Goal: Check status: Check status

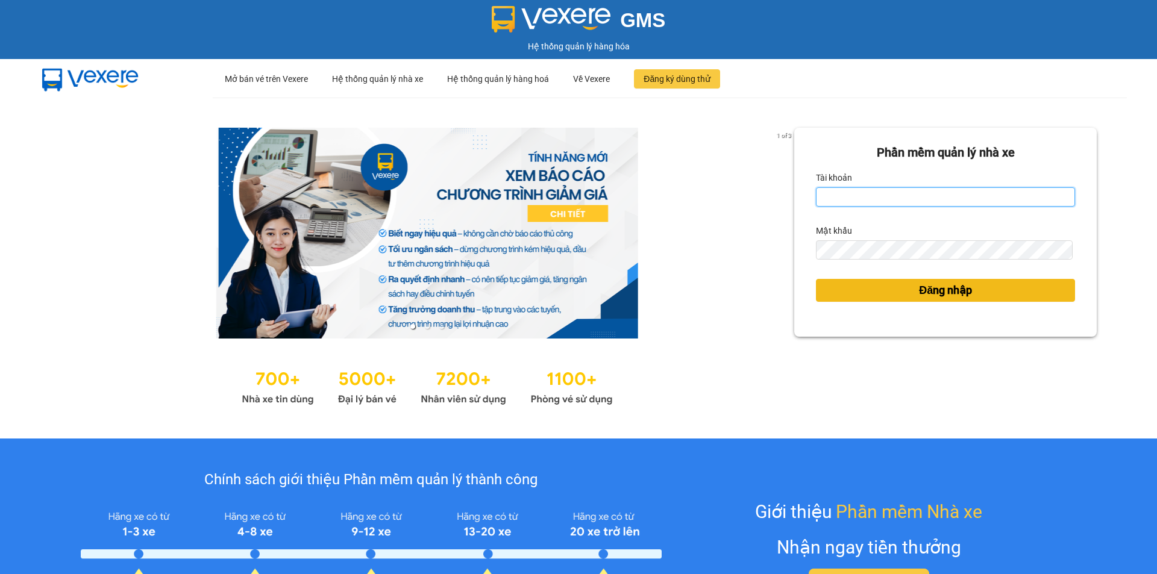
type input "ntyen.phiethoc"
drag, startPoint x: 894, startPoint y: 293, endPoint x: 651, endPoint y: 273, distance: 243.7
click at [894, 293] on button "Đăng nhập" at bounding box center [945, 290] width 259 height 23
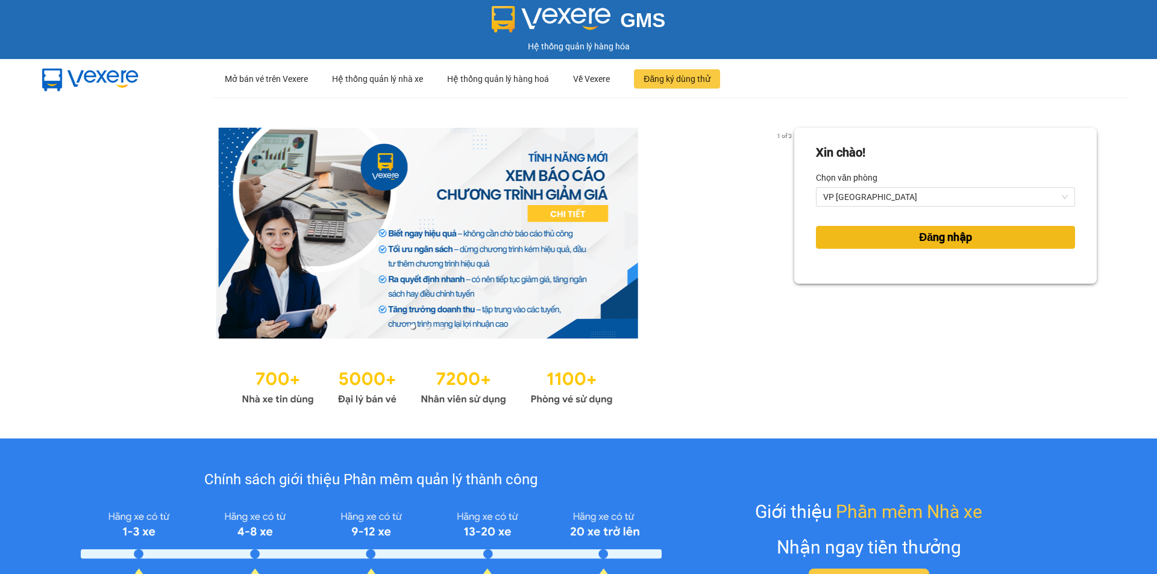
click at [901, 240] on button "Đăng nhập" at bounding box center [945, 237] width 259 height 23
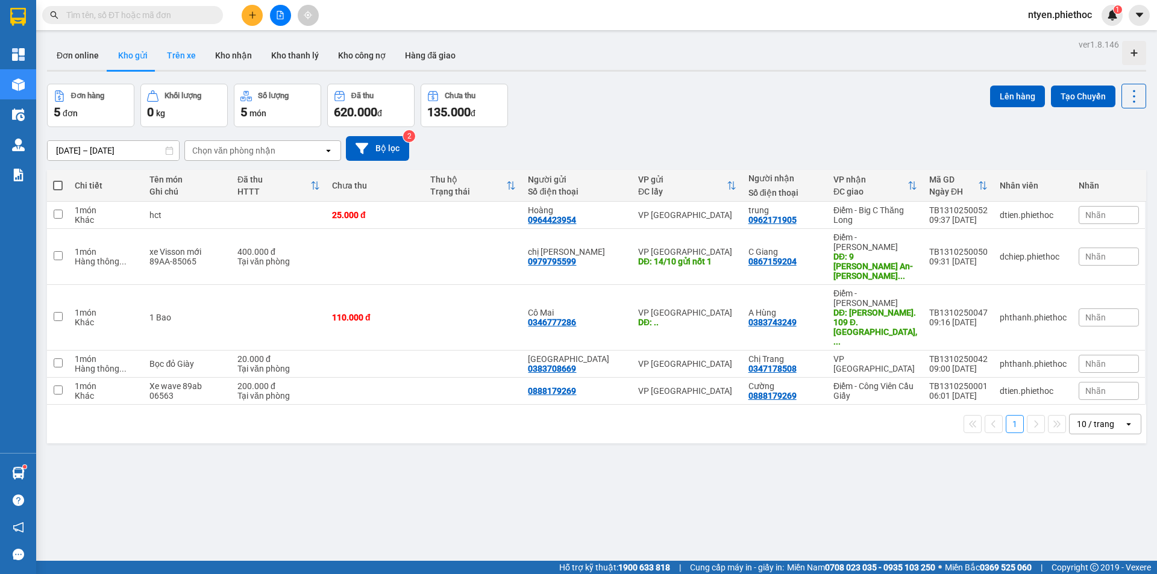
click at [172, 55] on button "Trên xe" at bounding box center [181, 55] width 48 height 29
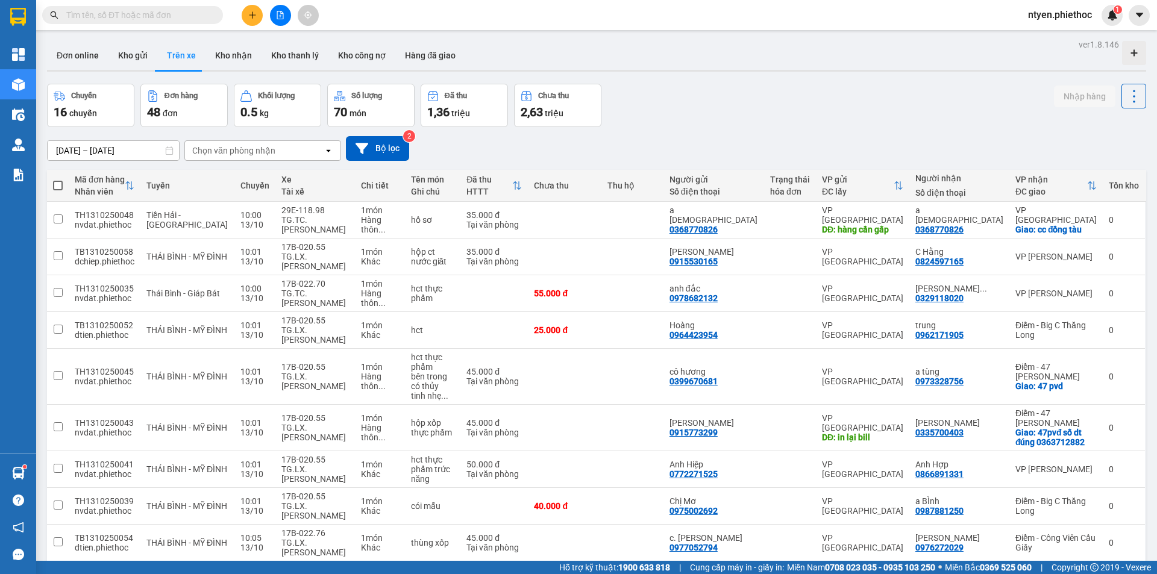
click at [136, 148] on input "[DATE] – [DATE]" at bounding box center [113, 150] width 131 height 19
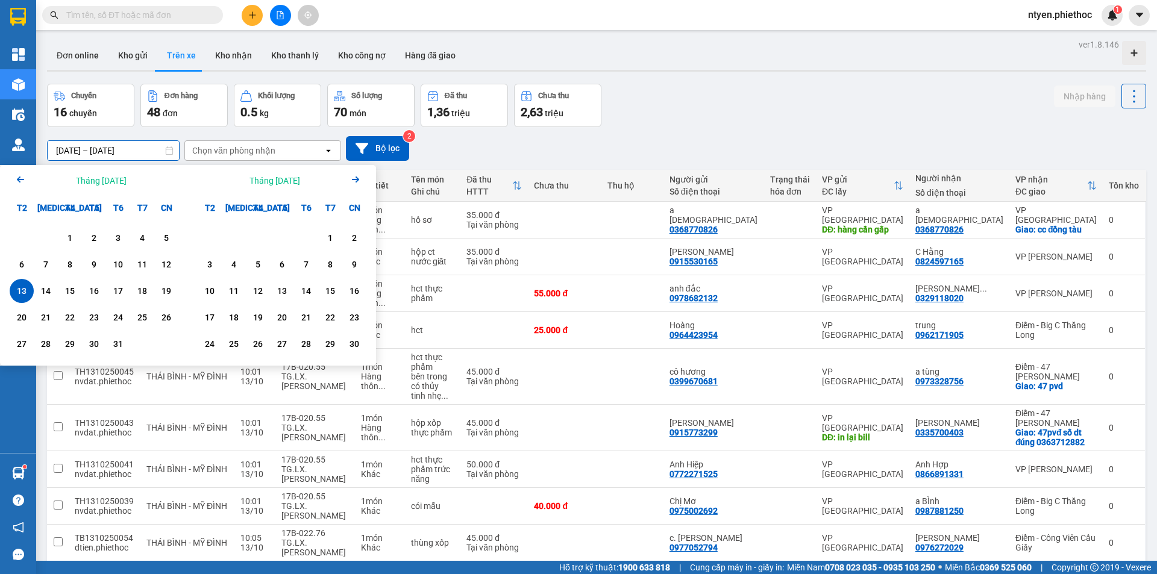
click at [22, 183] on icon "Arrow Left" at bounding box center [20, 179] width 14 height 14
click at [45, 241] on div "1" at bounding box center [45, 238] width 17 height 14
click at [359, 179] on icon "Arrow Right" at bounding box center [355, 179] width 14 height 14
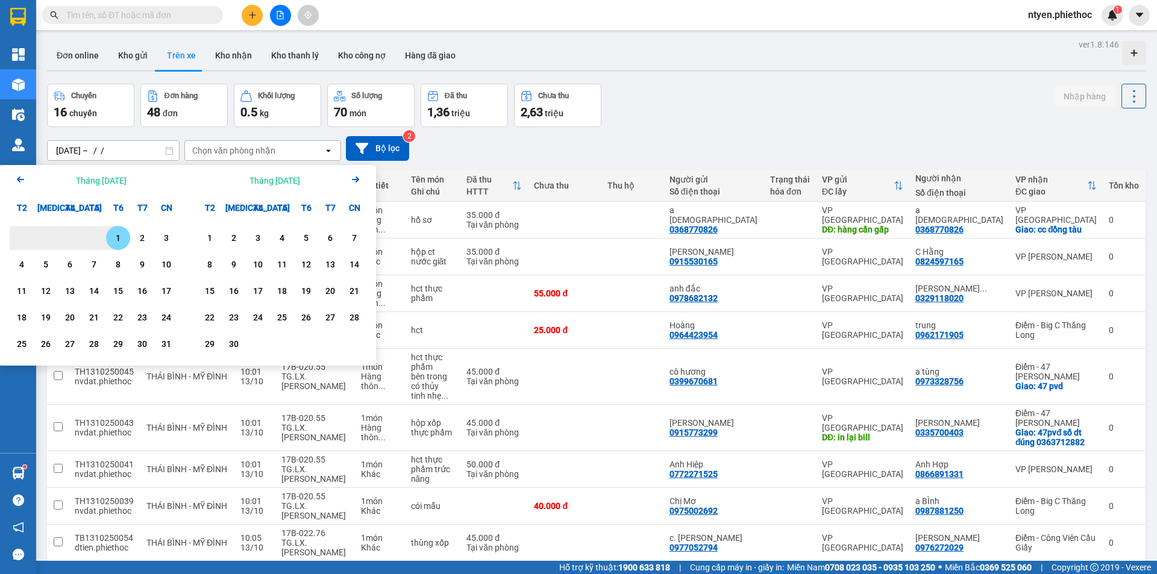
click at [359, 179] on icon "Arrow Right" at bounding box center [355, 179] width 14 height 14
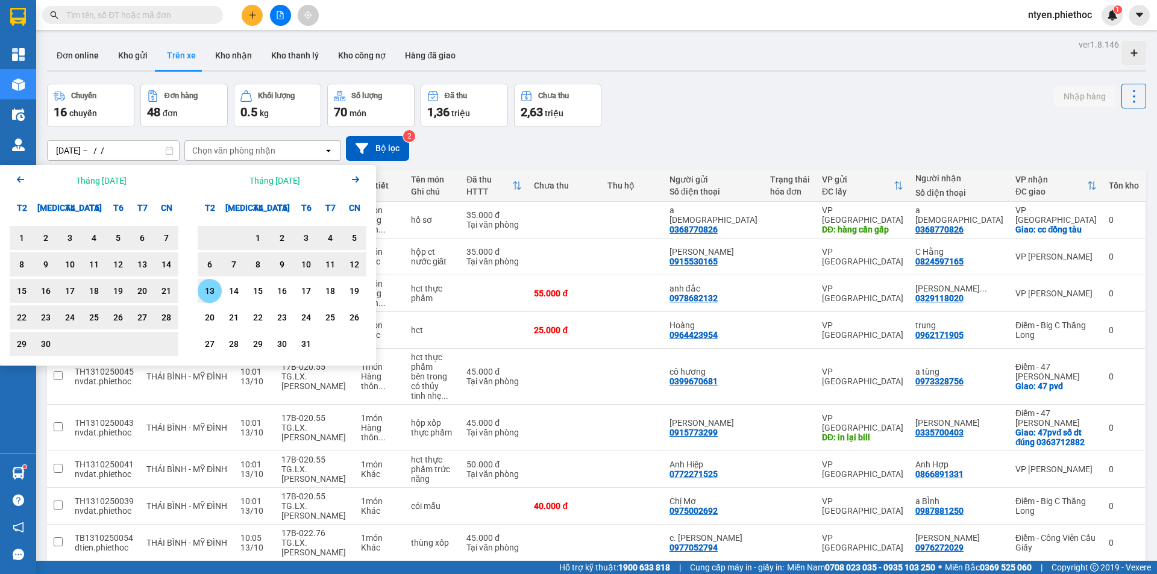
click at [213, 289] on div "13" at bounding box center [209, 291] width 17 height 14
type input "[DATE] – [DATE]"
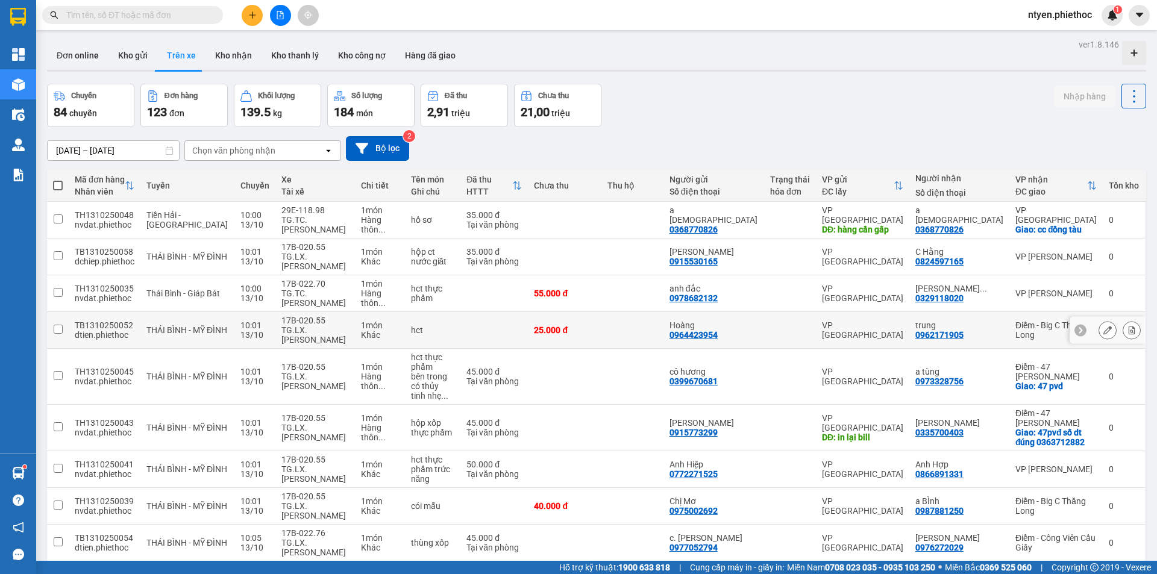
scroll to position [55, 0]
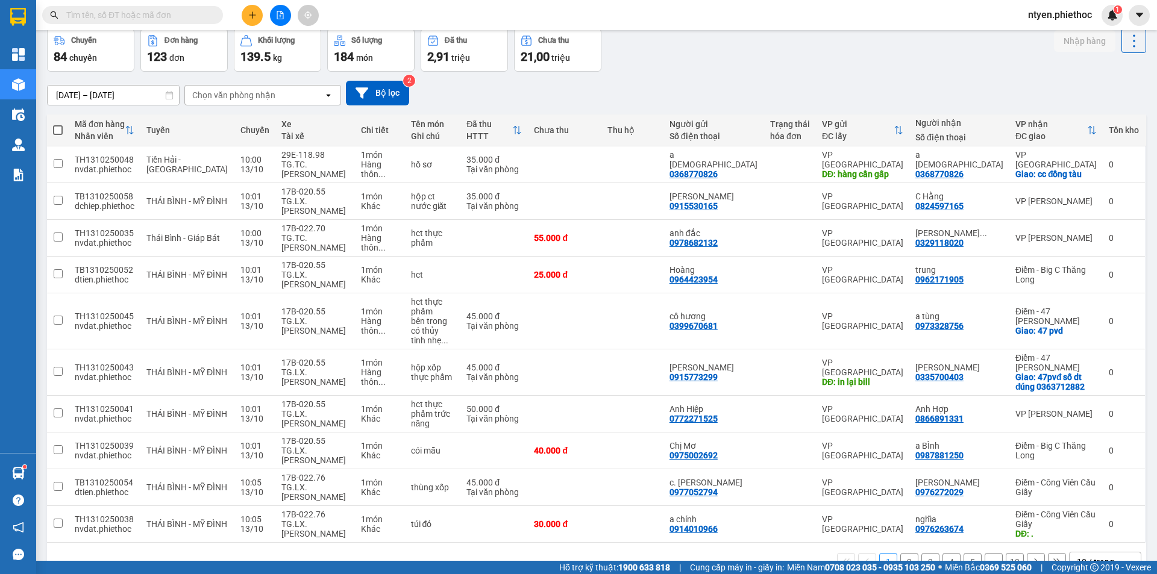
click at [1007, 553] on button "13" at bounding box center [1015, 562] width 18 height 18
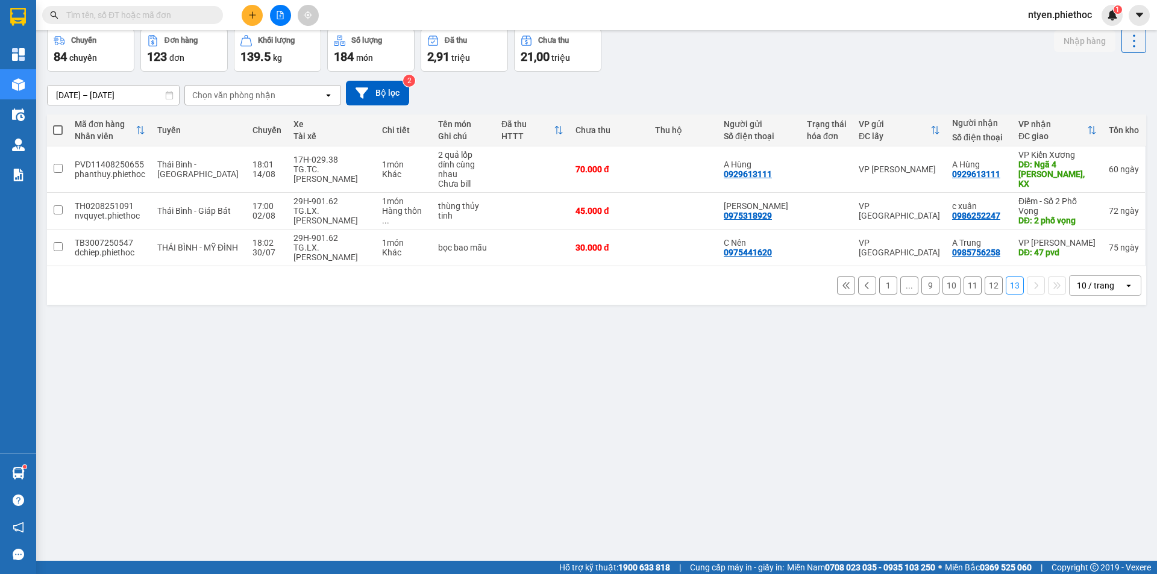
scroll to position [0, 0]
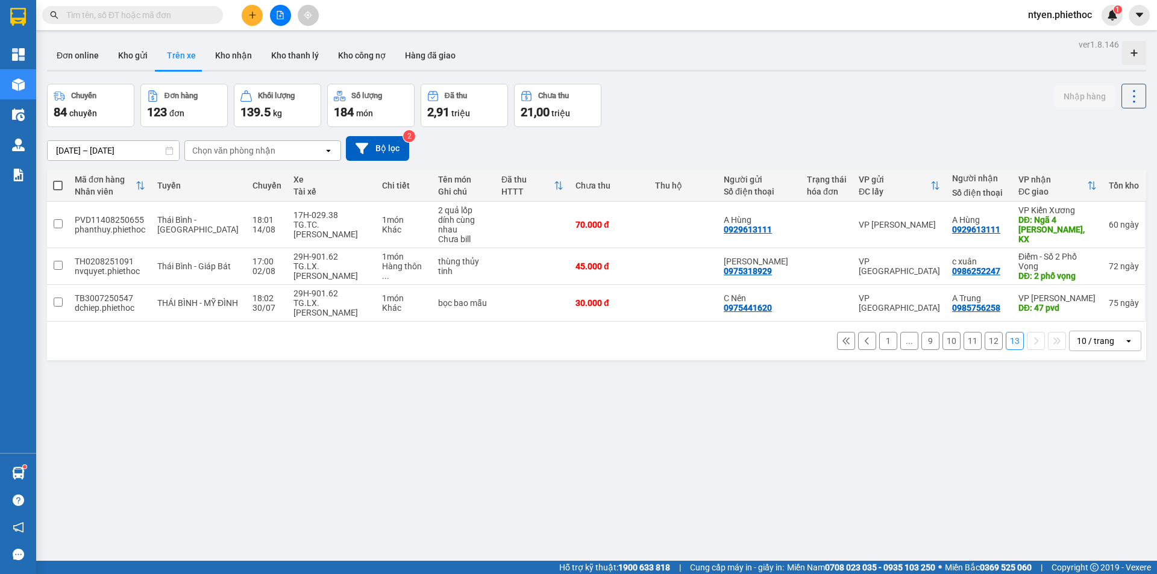
click at [984, 332] on button "12" at bounding box center [993, 341] width 18 height 18
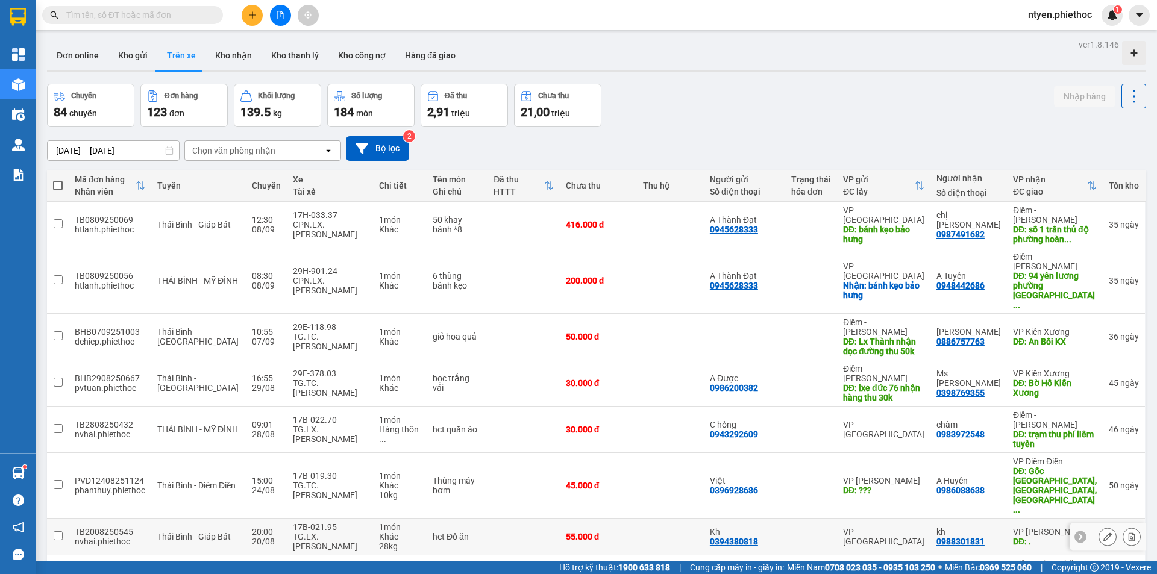
scroll to position [55, 0]
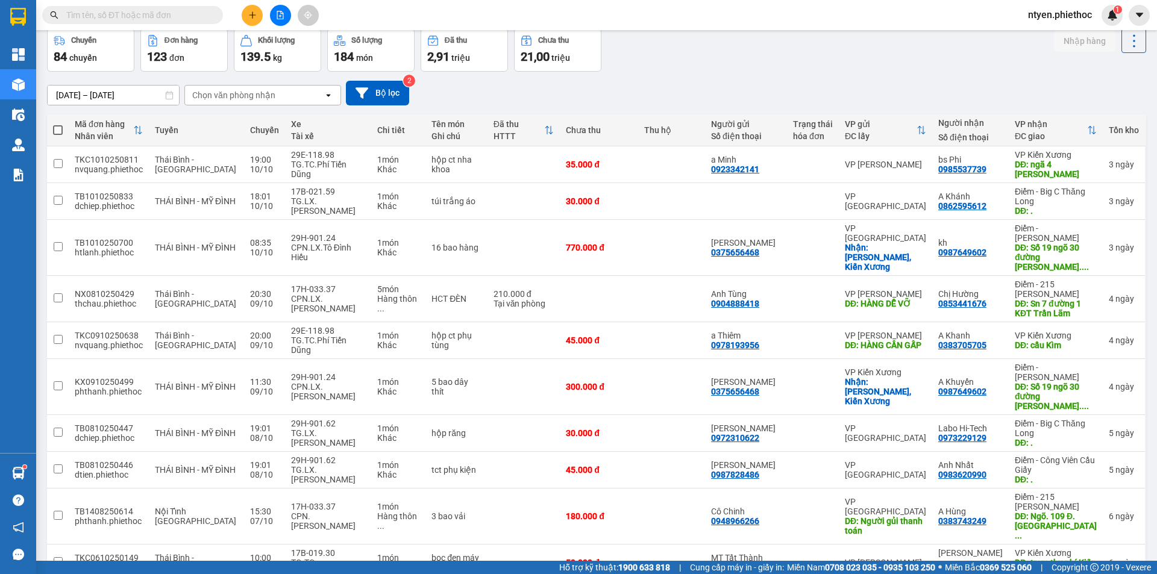
drag, startPoint x: 942, startPoint y: 545, endPoint x: 922, endPoint y: 537, distance: 21.9
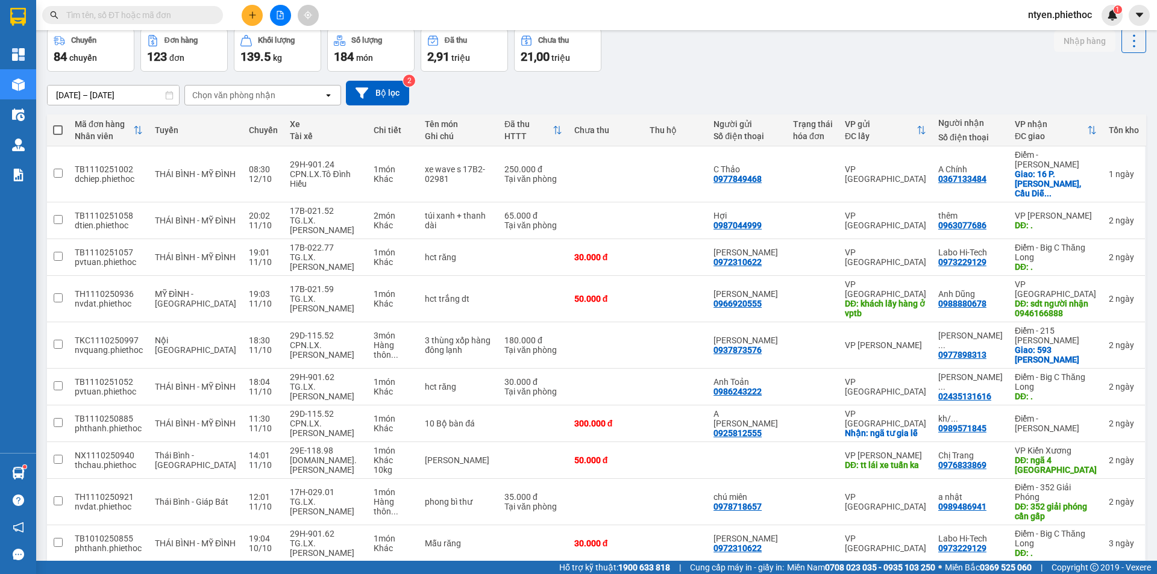
click at [942, 572] on button "7" at bounding box center [951, 581] width 18 height 18
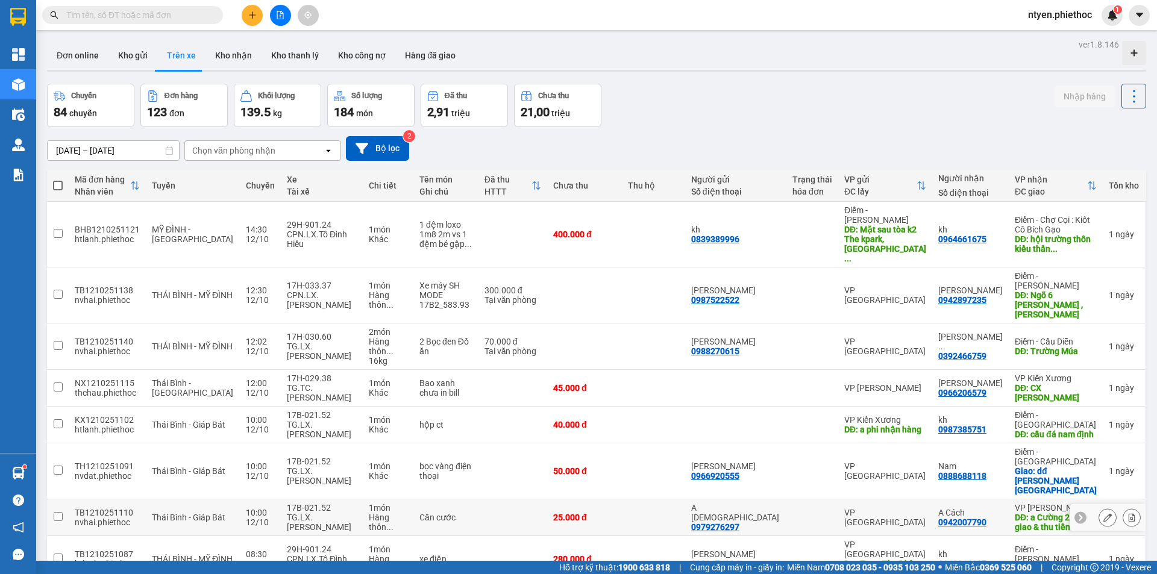
scroll to position [58, 0]
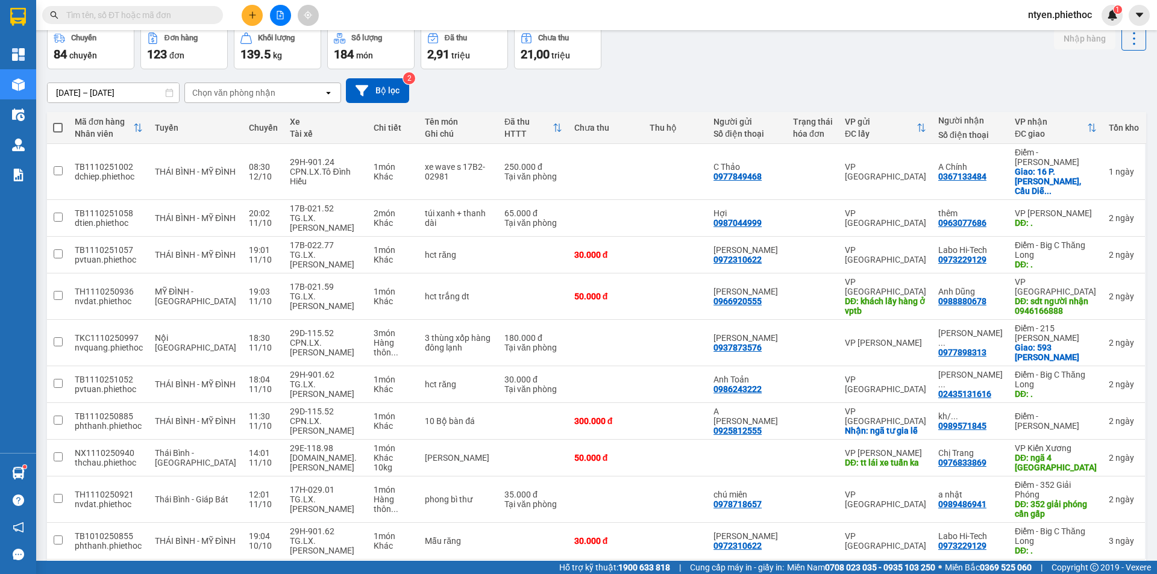
click at [1031, 574] on icon at bounding box center [1035, 579] width 8 height 8
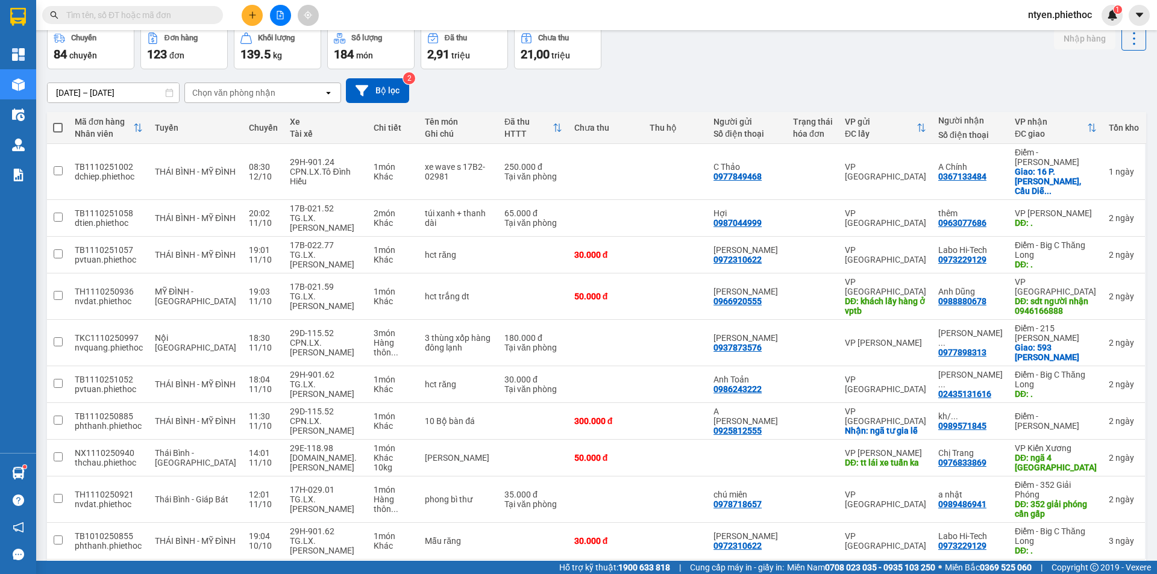
click at [942, 570] on button "7" at bounding box center [951, 579] width 18 height 18
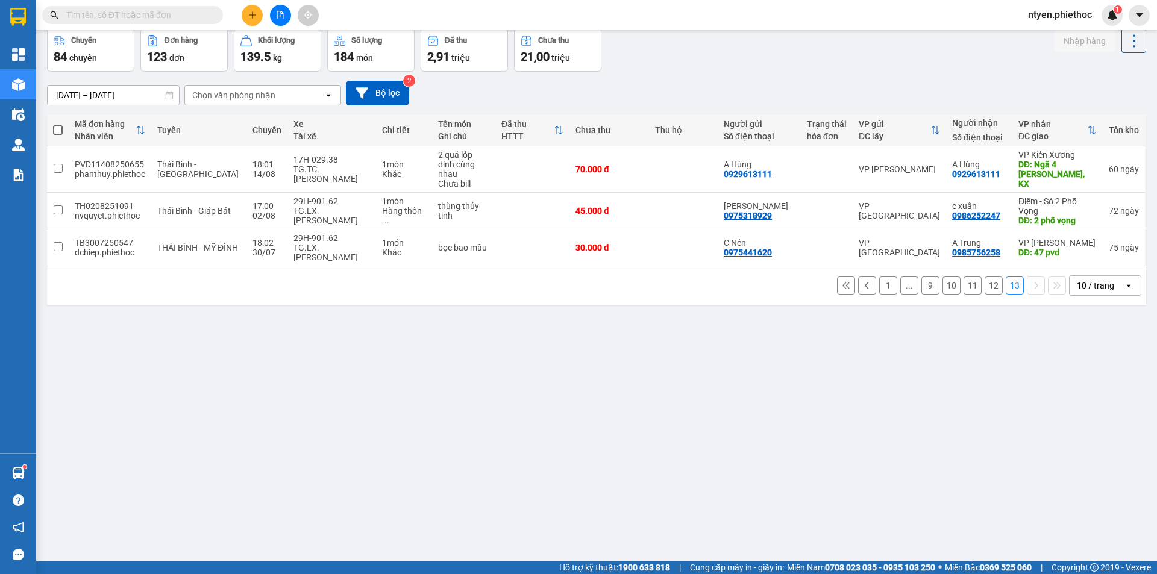
scroll to position [0, 0]
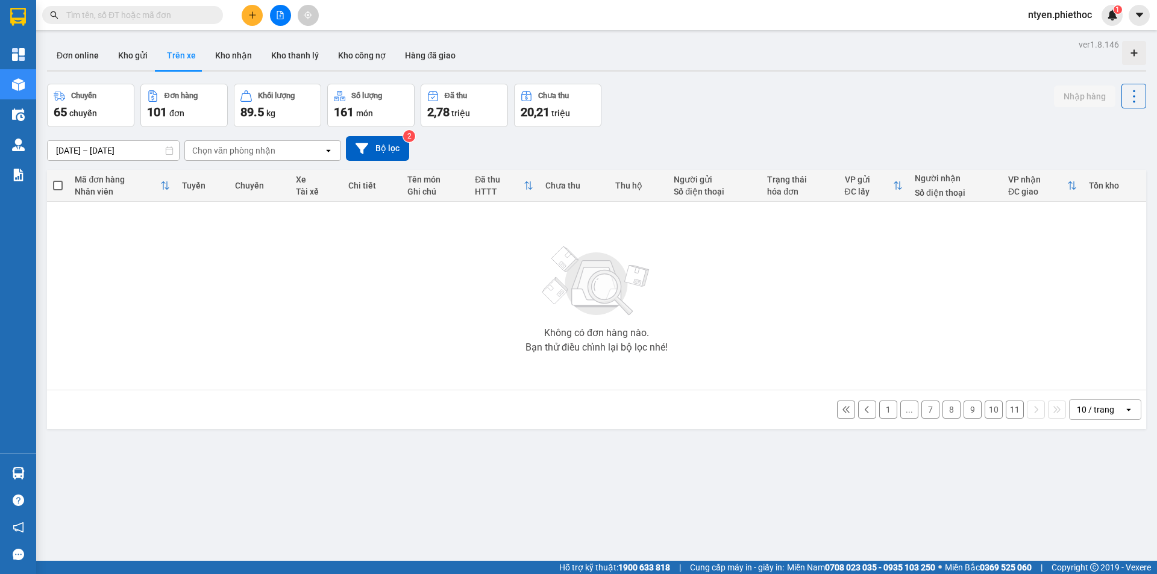
click at [1007, 411] on button "11" at bounding box center [1015, 410] width 18 height 18
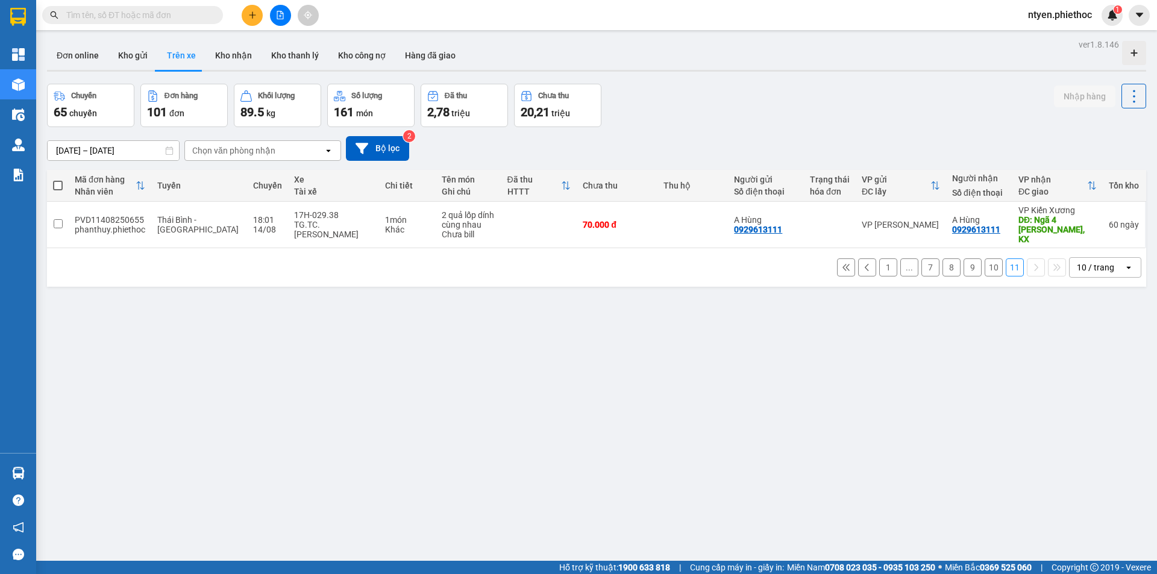
click at [984, 258] on button "10" at bounding box center [993, 267] width 18 height 18
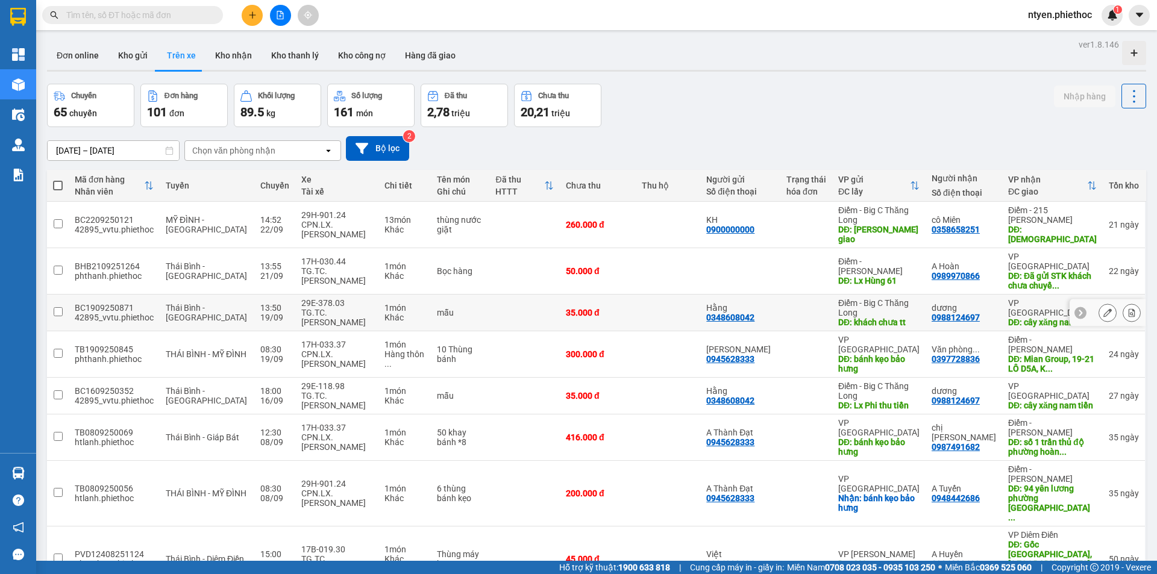
scroll to position [58, 0]
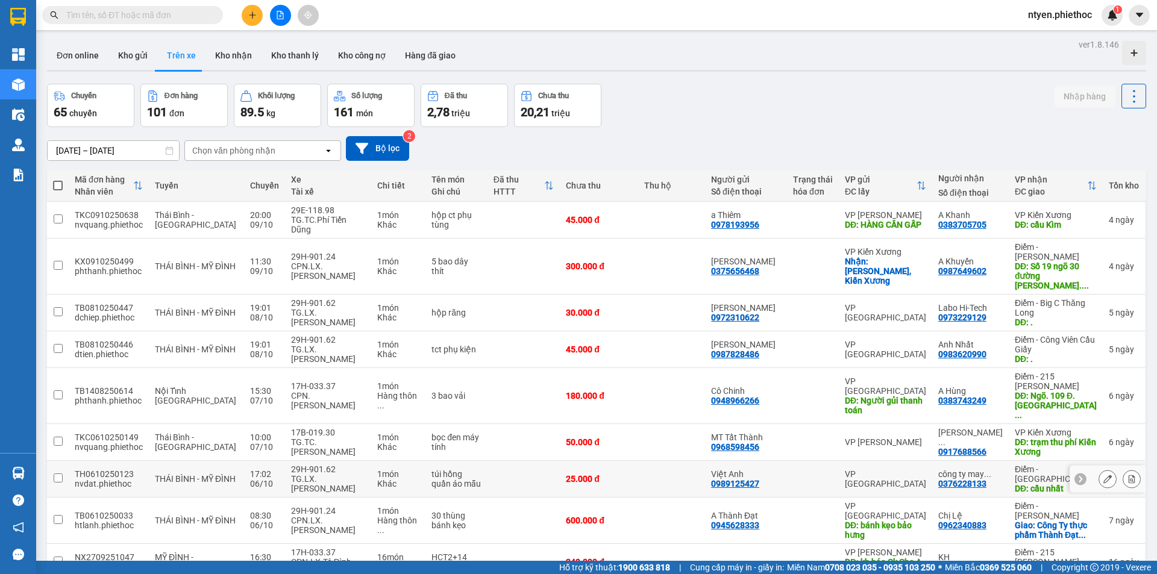
scroll to position [77, 0]
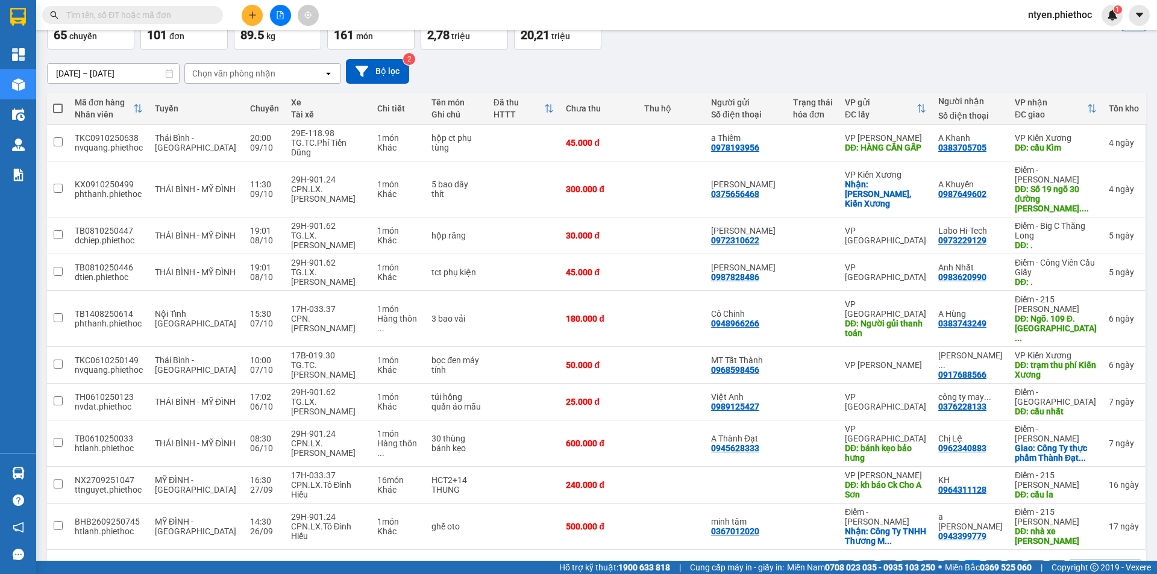
click at [987, 560] on button "10" at bounding box center [993, 569] width 18 height 18
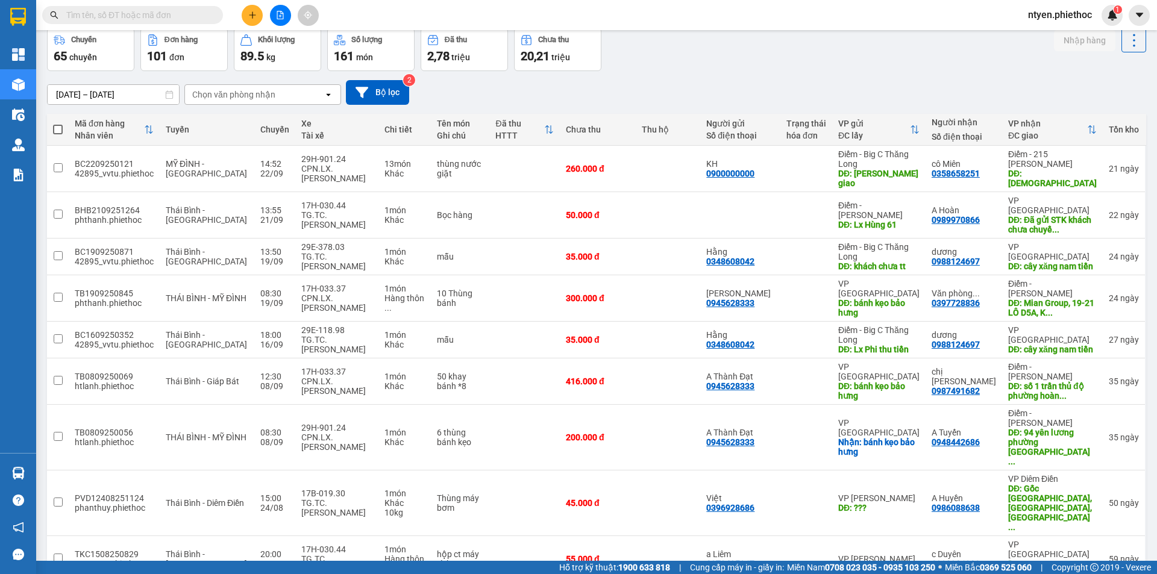
scroll to position [58, 0]
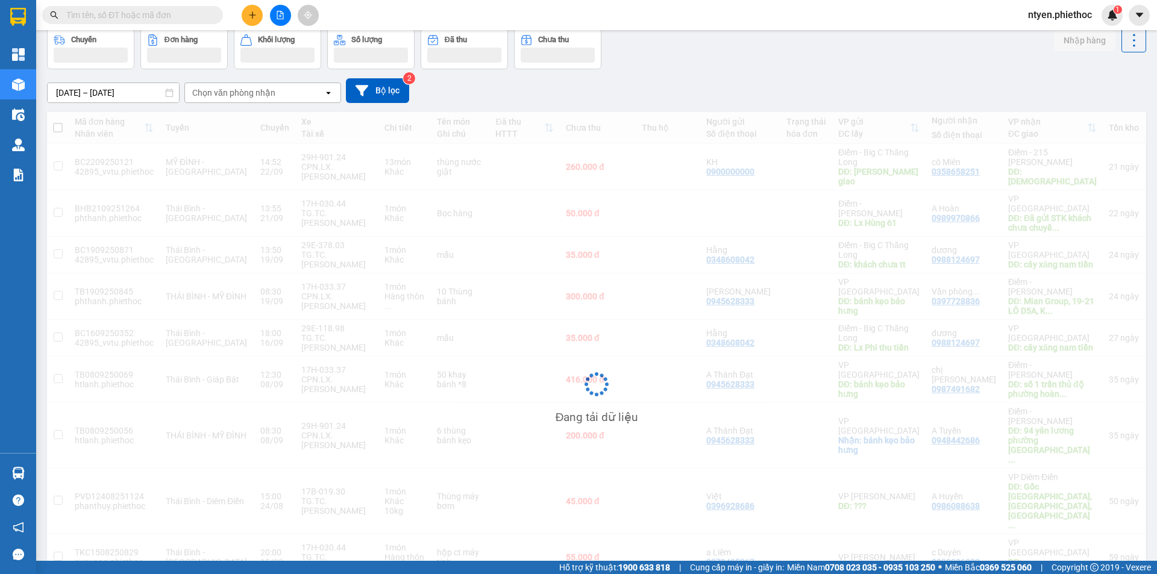
scroll to position [55, 0]
